Goal: Transaction & Acquisition: Obtain resource

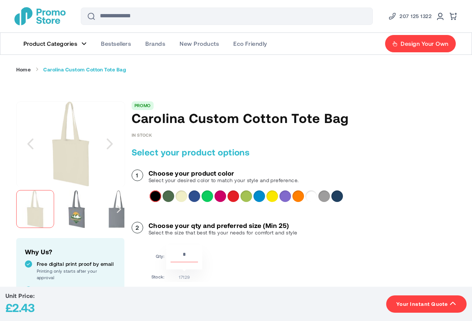
click at [270, 198] on div "Yellow" at bounding box center [272, 196] width 12 height 12
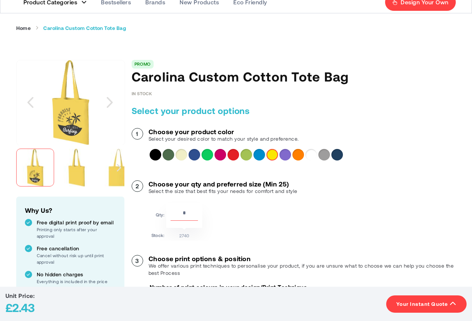
scroll to position [43, 0]
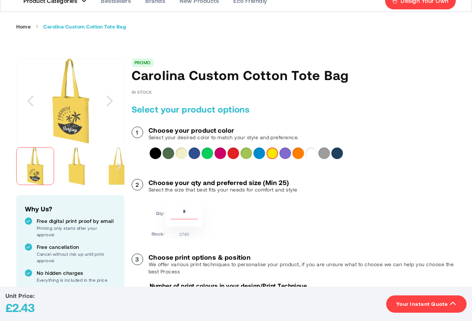
click at [179, 207] on input "**" at bounding box center [184, 213] width 27 height 12
type input "***"
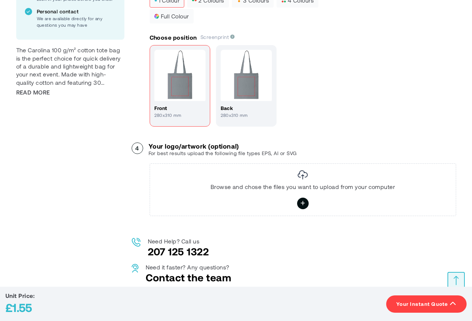
scroll to position [502, 0]
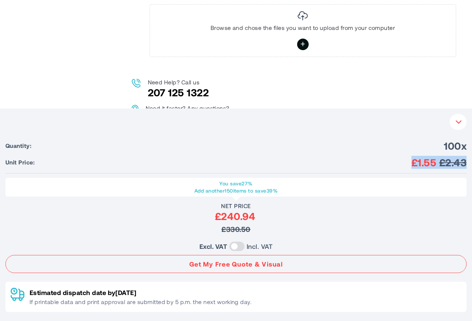
drag, startPoint x: 226, startPoint y: 172, endPoint x: 307, endPoint y: 162, distance: 81.3
click at [307, 162] on ul "Quantity: 100x Unit Price: £1.55 £2.43" at bounding box center [235, 156] width 461 height 34
click at [307, 162] on li "Unit Price: £1.55 £2.43" at bounding box center [235, 162] width 461 height 13
drag, startPoint x: 307, startPoint y: 162, endPoint x: 469, endPoint y: 167, distance: 161.6
click at [469, 167] on div "Your Instant Quote Unit Price: £1.55 Your Instant Quote Quantity: 100x Unit Pri…" at bounding box center [236, 215] width 472 height 212
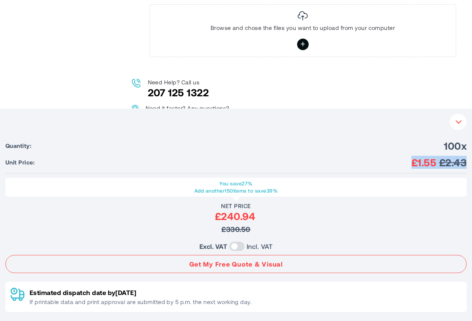
click at [469, 167] on div "Your Instant Quote Unit Price: £1.55 Your Instant Quote Quantity: 100x Unit Pri…" at bounding box center [236, 215] width 472 height 212
drag, startPoint x: 469, startPoint y: 167, endPoint x: 406, endPoint y: 143, distance: 66.5
click at [406, 143] on div "Your Instant Quote Unit Price: £1.55 Your Instant Quote Quantity: 100x Unit Pri…" at bounding box center [236, 215] width 472 height 212
click at [406, 143] on li "Quantity: 100x" at bounding box center [235, 145] width 461 height 13
drag, startPoint x: 406, startPoint y: 143, endPoint x: 407, endPoint y: 171, distance: 27.4
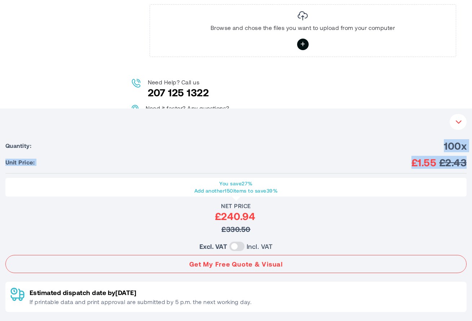
click at [407, 171] on ul "Quantity: 100x Unit Price: £1.55 £2.43" at bounding box center [235, 156] width 461 height 34
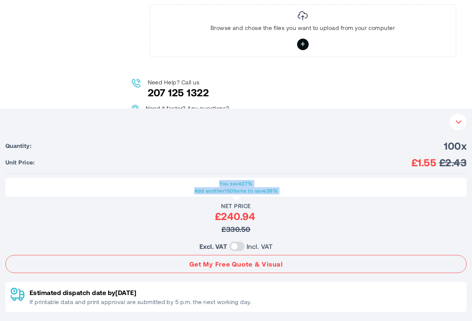
drag, startPoint x: 302, startPoint y: 200, endPoint x: 306, endPoint y: 169, distance: 31.4
click at [306, 169] on div "Unit Price: £1.55 Your Instant Quote Quantity: 100x Unit Price: £1.55 £2.43 You…" at bounding box center [235, 213] width 461 height 198
click at [306, 169] on ul "Quantity: 100x Unit Price: £1.55 £2.43" at bounding box center [235, 156] width 461 height 34
drag, startPoint x: 306, startPoint y: 169, endPoint x: 310, endPoint y: 183, distance: 14.2
click at [310, 183] on div "Unit Price: £1.55 Your Instant Quote Quantity: 100x Unit Price: £1.55 £2.43 You…" at bounding box center [235, 213] width 461 height 198
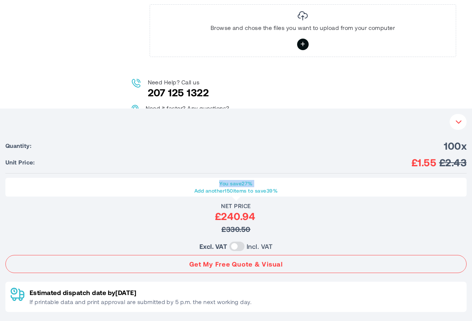
click at [310, 183] on p "You save 27%" at bounding box center [236, 183] width 454 height 7
click at [235, 243] on label at bounding box center [236, 246] width 15 height 9
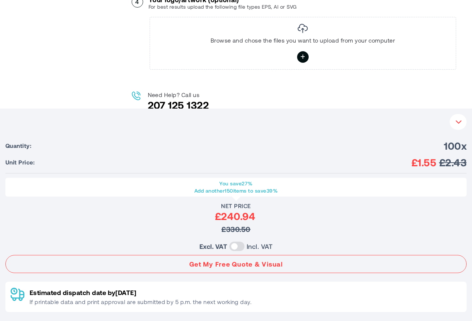
scroll to position [447, 0]
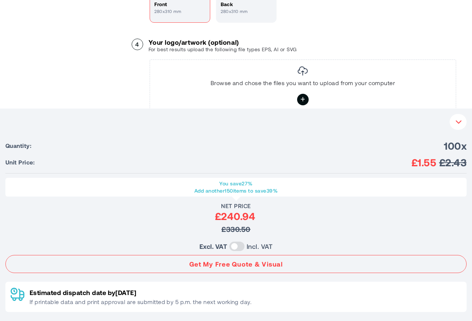
click at [465, 116] on div "Unit Price: £1.55 Your Instant Quote" at bounding box center [235, 122] width 461 height 16
click at [460, 121] on icon "button" at bounding box center [458, 122] width 7 height 6
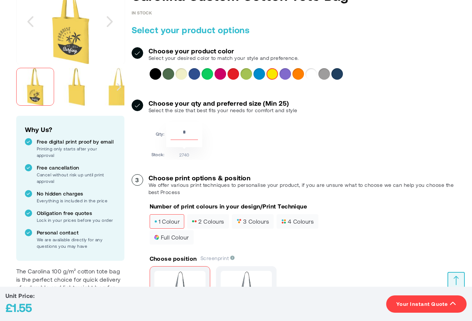
scroll to position [0, 0]
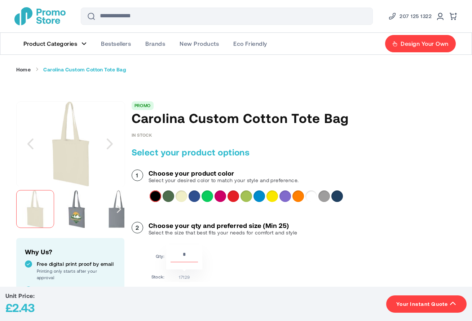
click at [279, 196] on div at bounding box center [301, 196] width 303 height 12
click at [278, 195] on div "Yellow" at bounding box center [272, 196] width 12 height 12
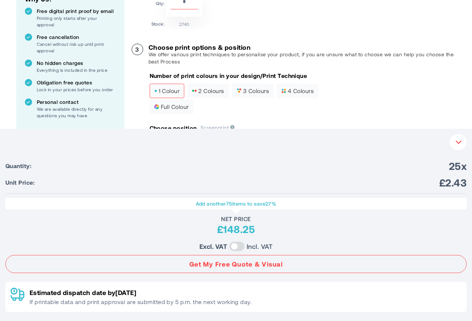
scroll to position [110, 0]
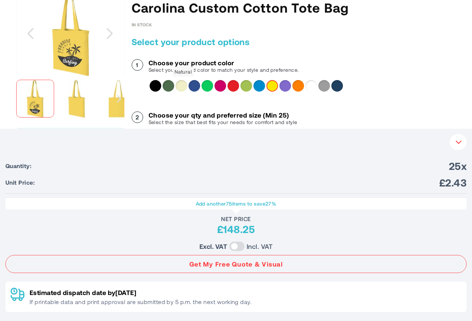
click at [180, 82] on div "Natural" at bounding box center [182, 86] width 12 height 12
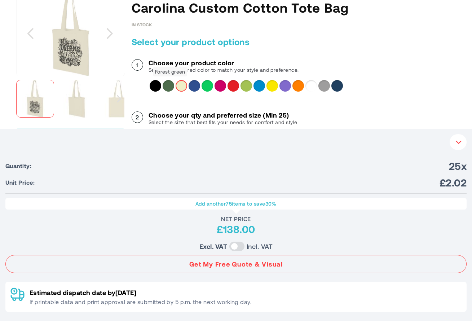
click at [171, 86] on div "Forest green" at bounding box center [169, 86] width 12 height 12
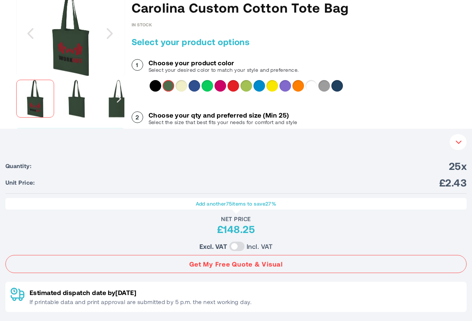
click at [159, 84] on div "Solid black" at bounding box center [156, 86] width 12 height 12
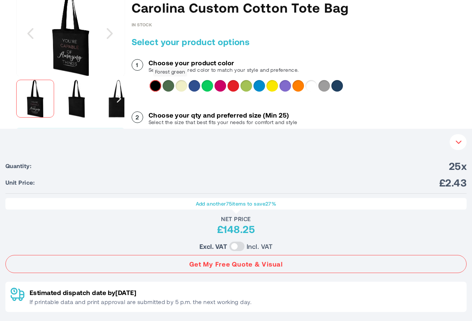
click at [163, 86] on div "Forest green" at bounding box center [169, 86] width 12 height 12
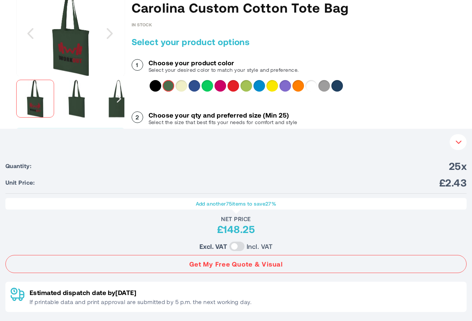
click at [178, 88] on div "Natural" at bounding box center [182, 86] width 12 height 12
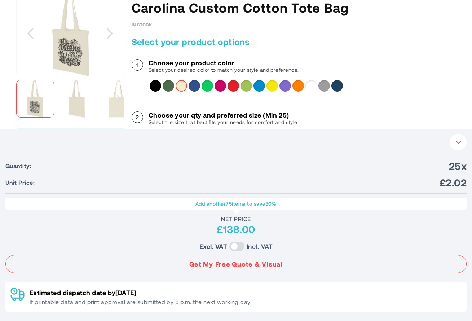
click at [313, 85] on div "White" at bounding box center [311, 86] width 12 height 12
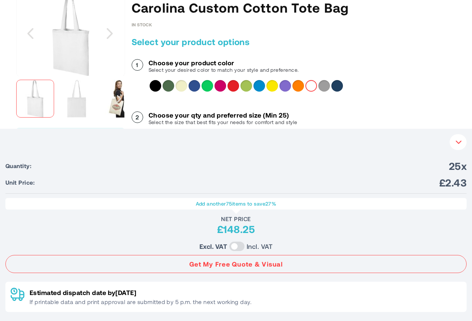
click at [324, 85] on div "Grey" at bounding box center [324, 86] width 12 height 12
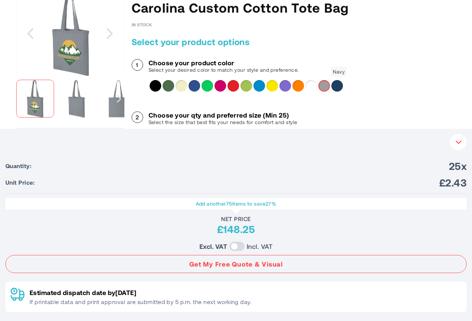
click at [339, 85] on div "Navy" at bounding box center [337, 86] width 12 height 12
